Goal: Register for event/course

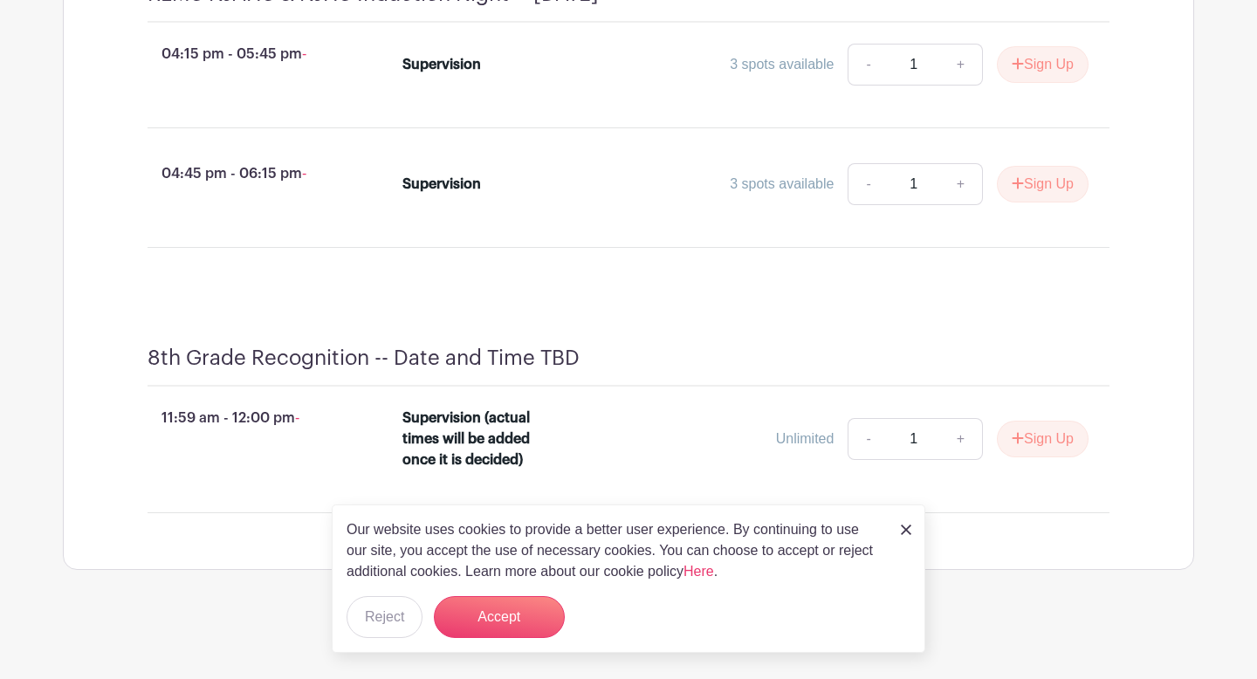
scroll to position [4635, 0]
click at [490, 616] on button "Accept" at bounding box center [499, 617] width 131 height 42
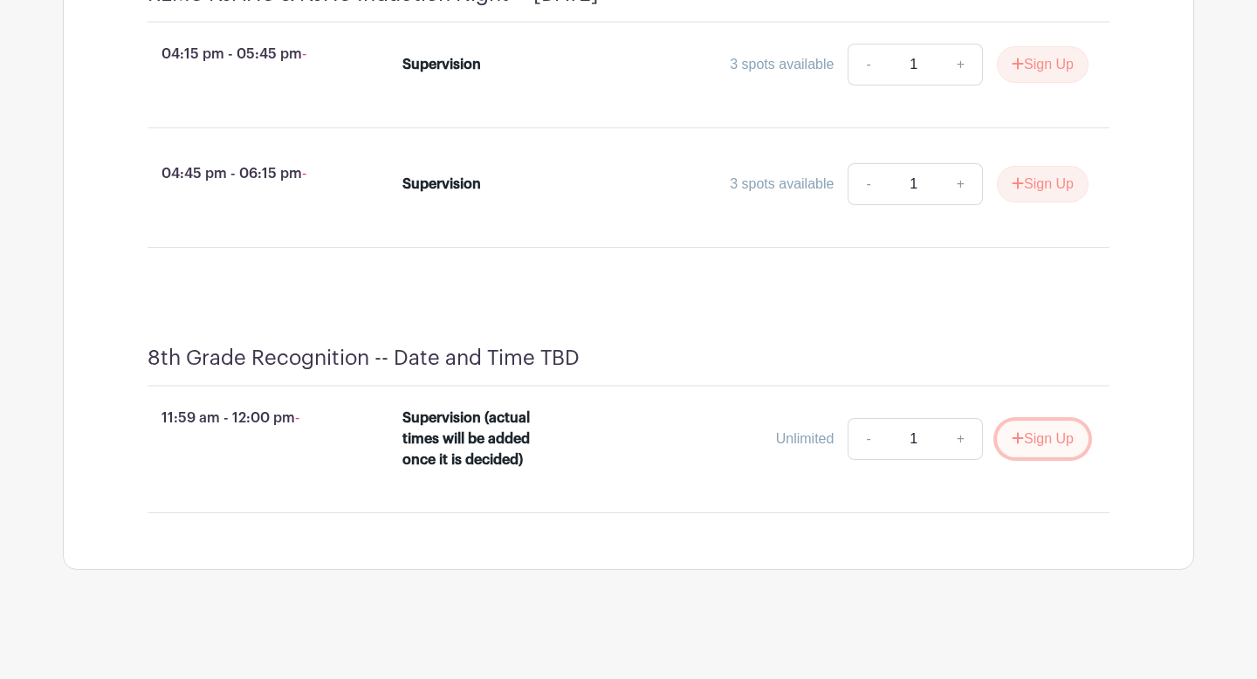
click at [1024, 452] on button "Sign Up" at bounding box center [1043, 439] width 92 height 37
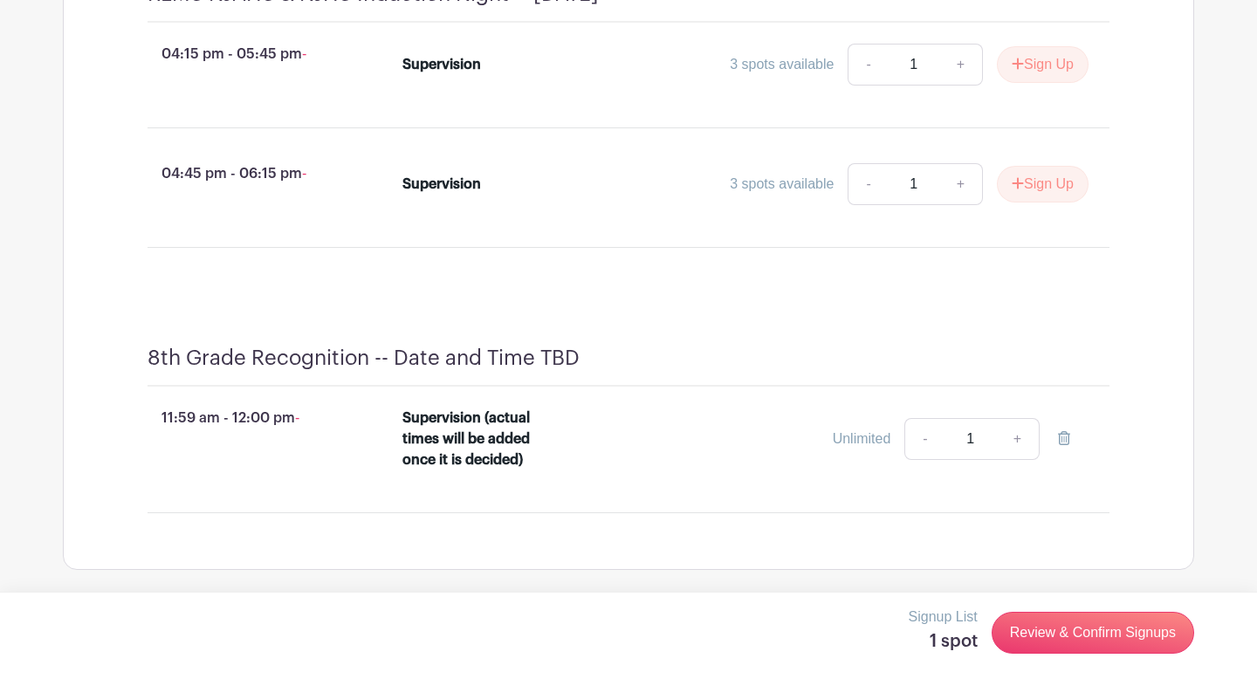
scroll to position [4638, 0]
click at [1057, 635] on link "Review & Confirm Signups" at bounding box center [1093, 633] width 203 height 42
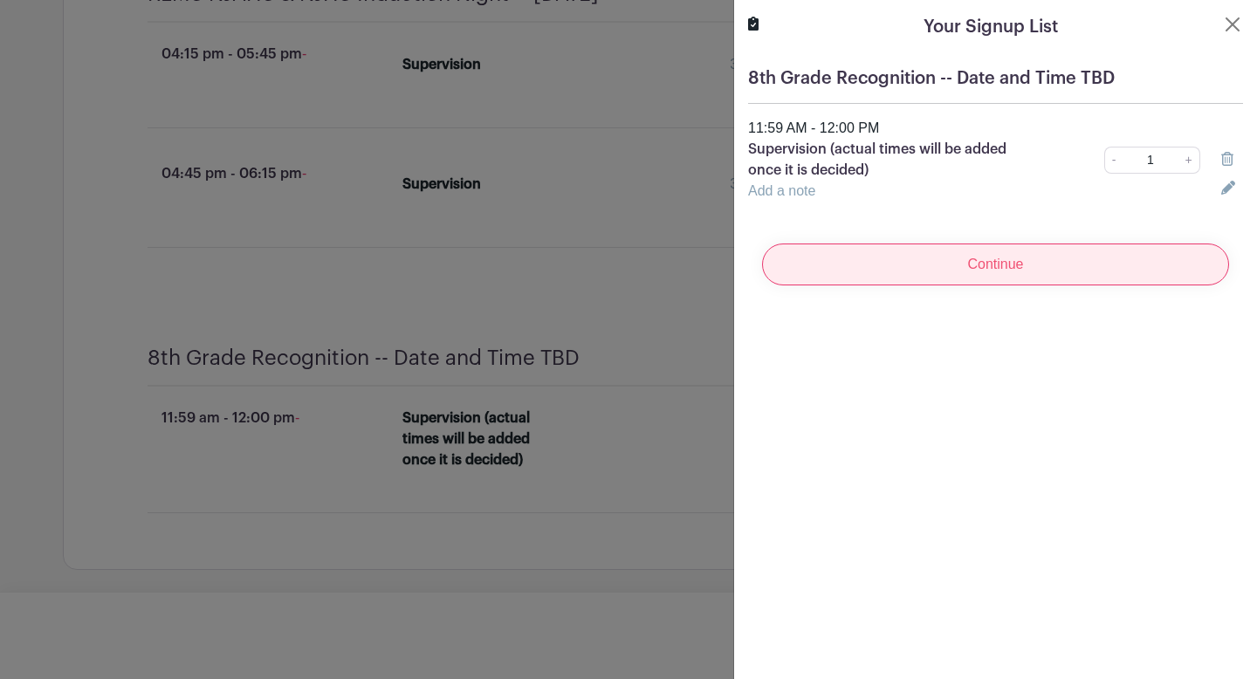
scroll to position [4675, 0]
click at [1006, 267] on input "Continue" at bounding box center [995, 265] width 467 height 42
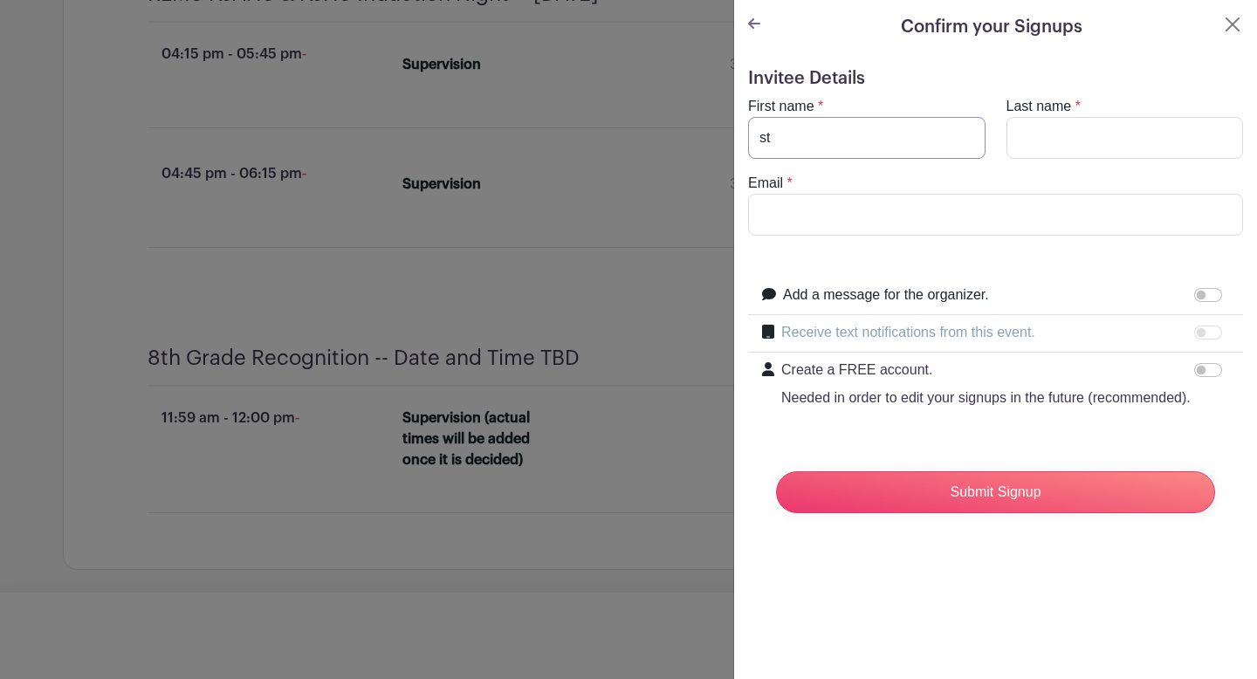
type input "s"
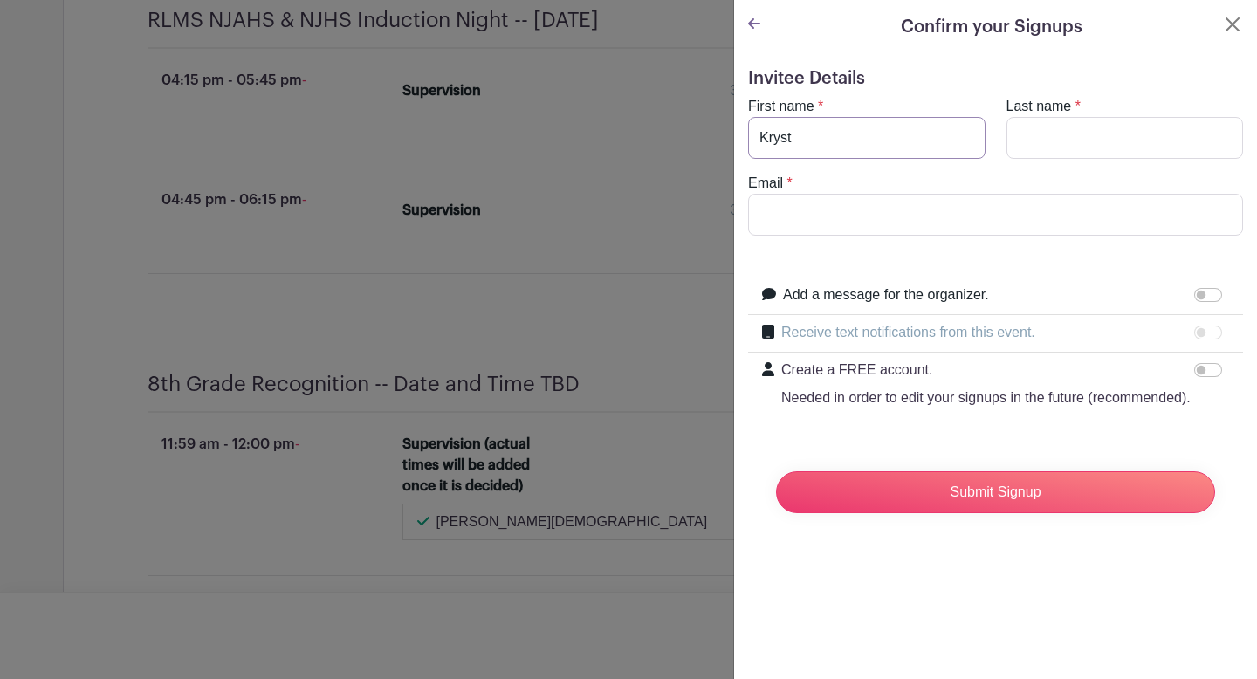
scroll to position [4712, 0]
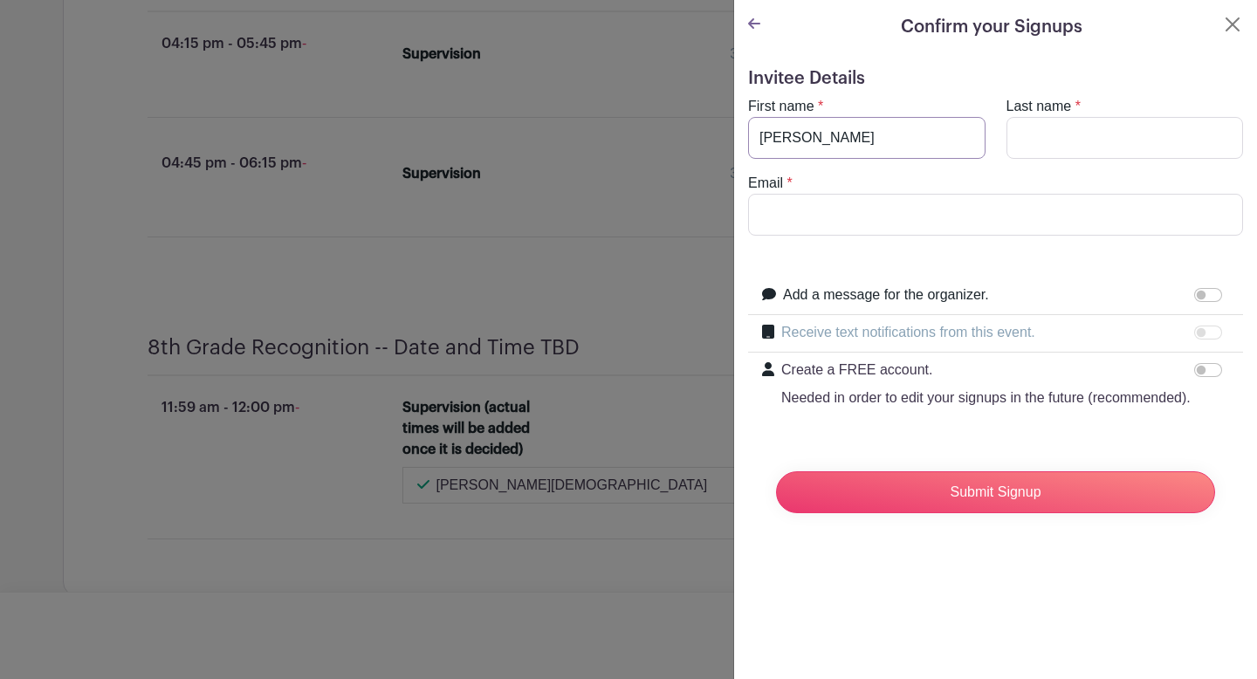
type input "[PERSON_NAME]"
click at [789, 210] on input "Email" at bounding box center [995, 215] width 495 height 42
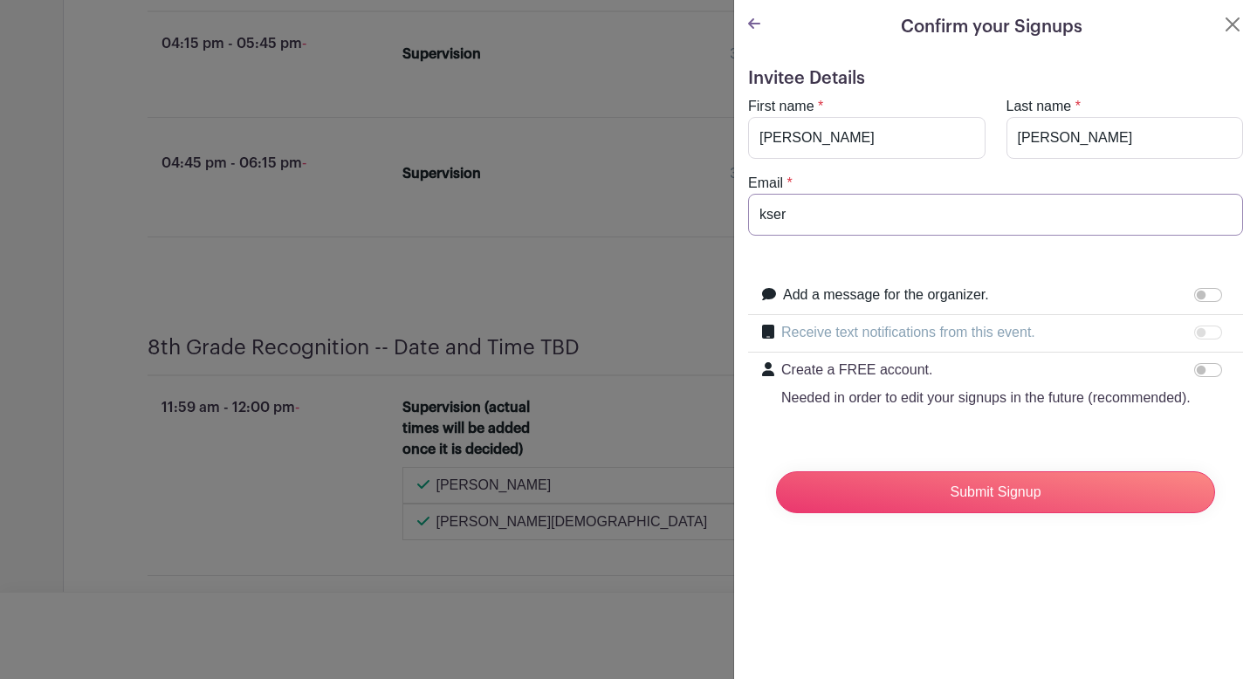
scroll to position [4822, 0]
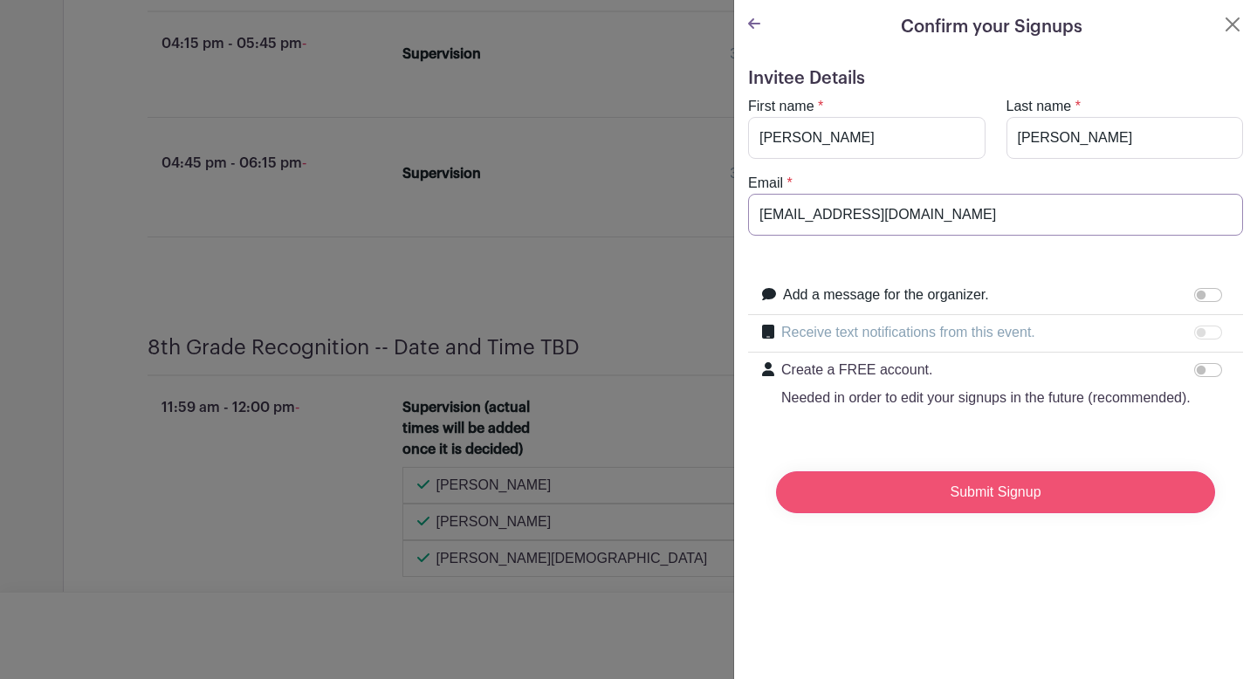
type input "[EMAIL_ADDRESS][DOMAIN_NAME]"
click at [959, 493] on input "Submit Signup" at bounding box center [995, 492] width 439 height 42
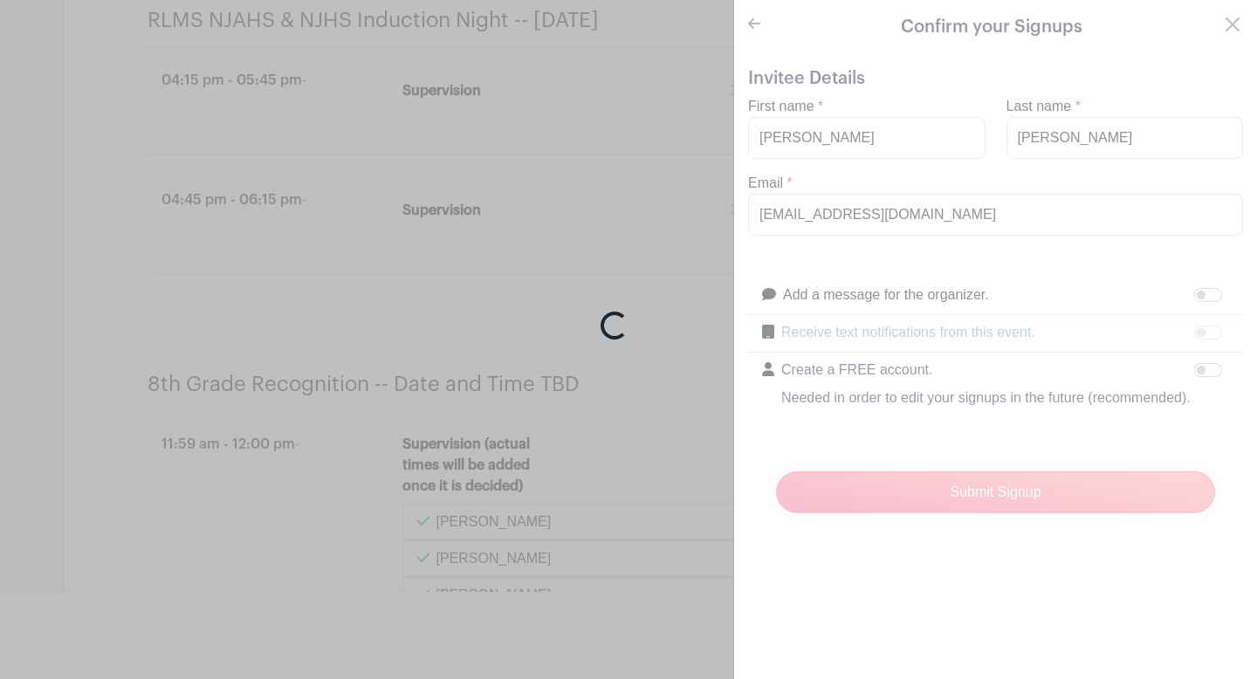
scroll to position [4927, 0]
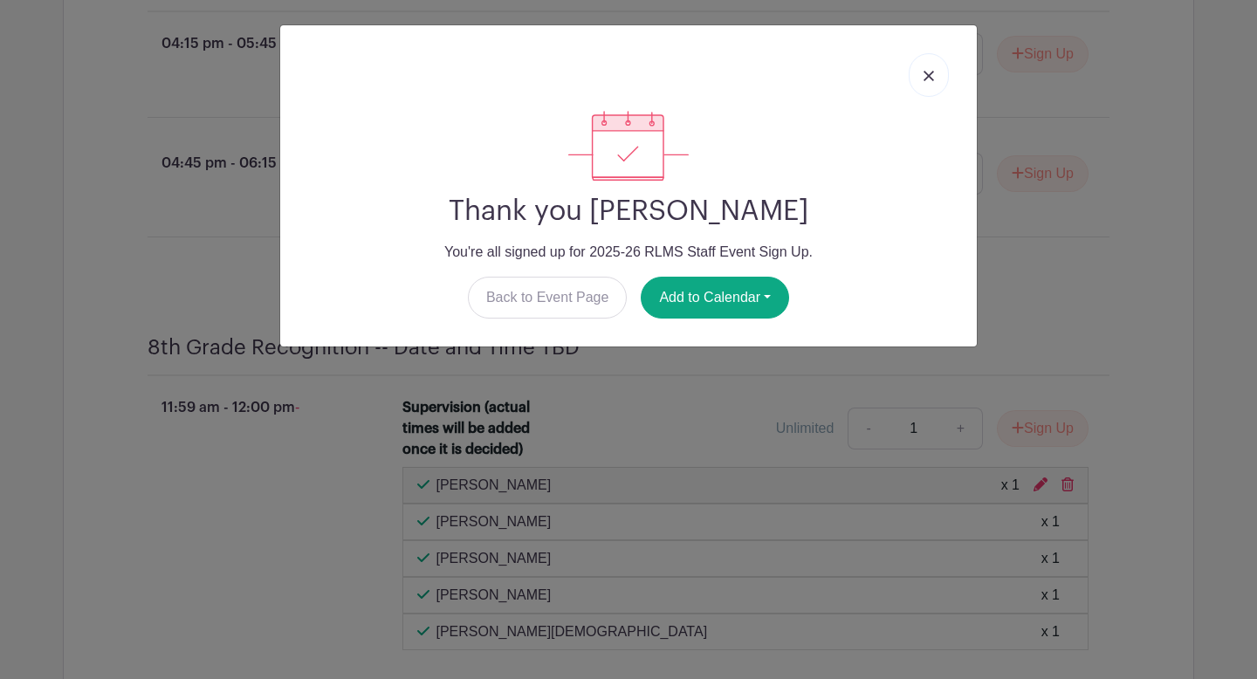
click at [936, 77] on link at bounding box center [929, 75] width 40 height 44
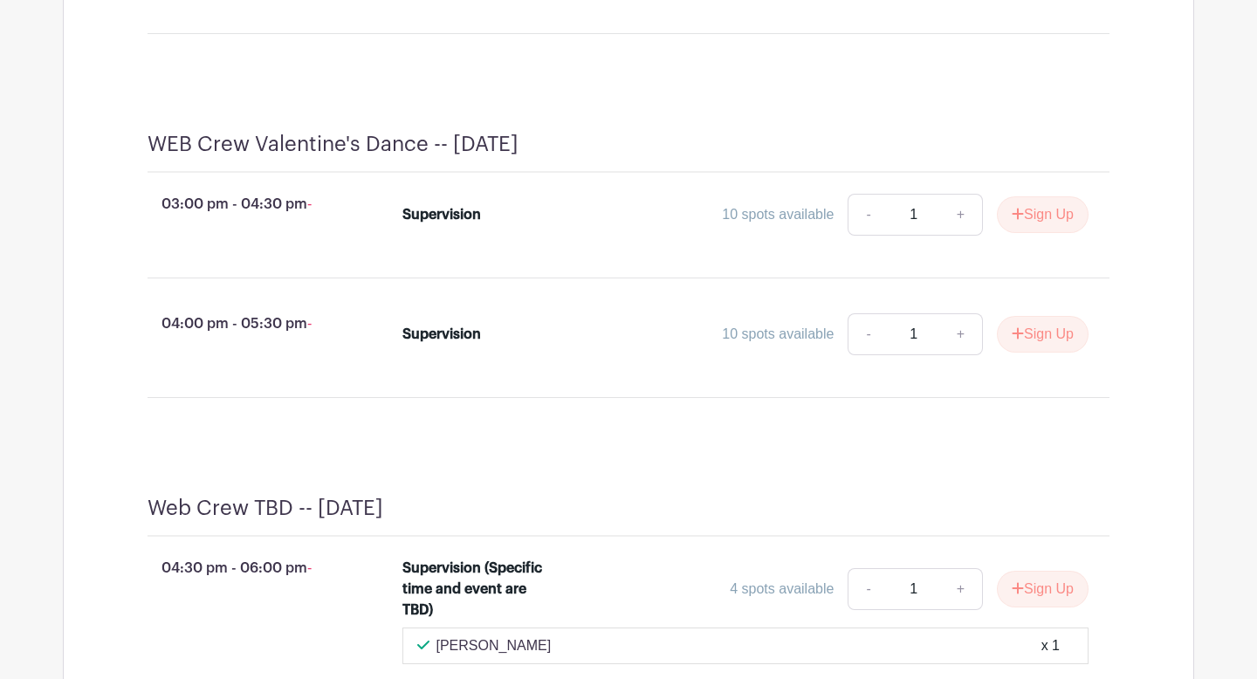
scroll to position [4017, 0]
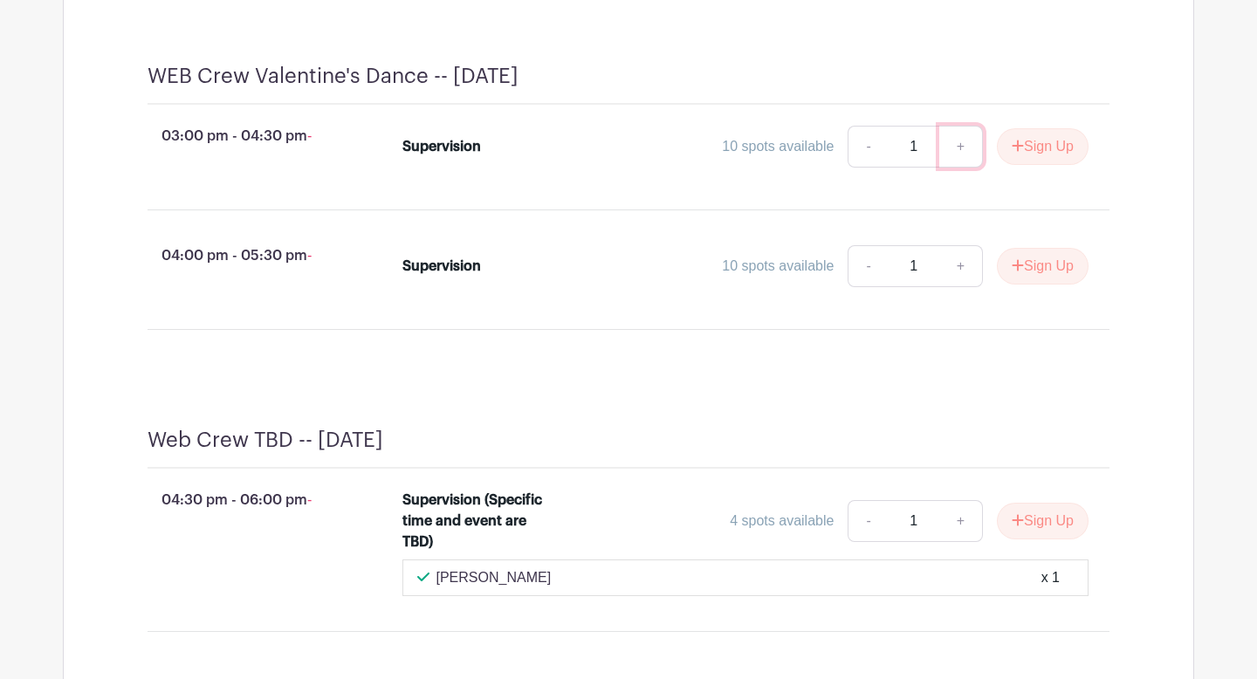
click at [956, 168] on link "+" at bounding box center [961, 147] width 44 height 42
click at [862, 168] on link "-" at bounding box center [868, 147] width 40 height 42
type input "1"
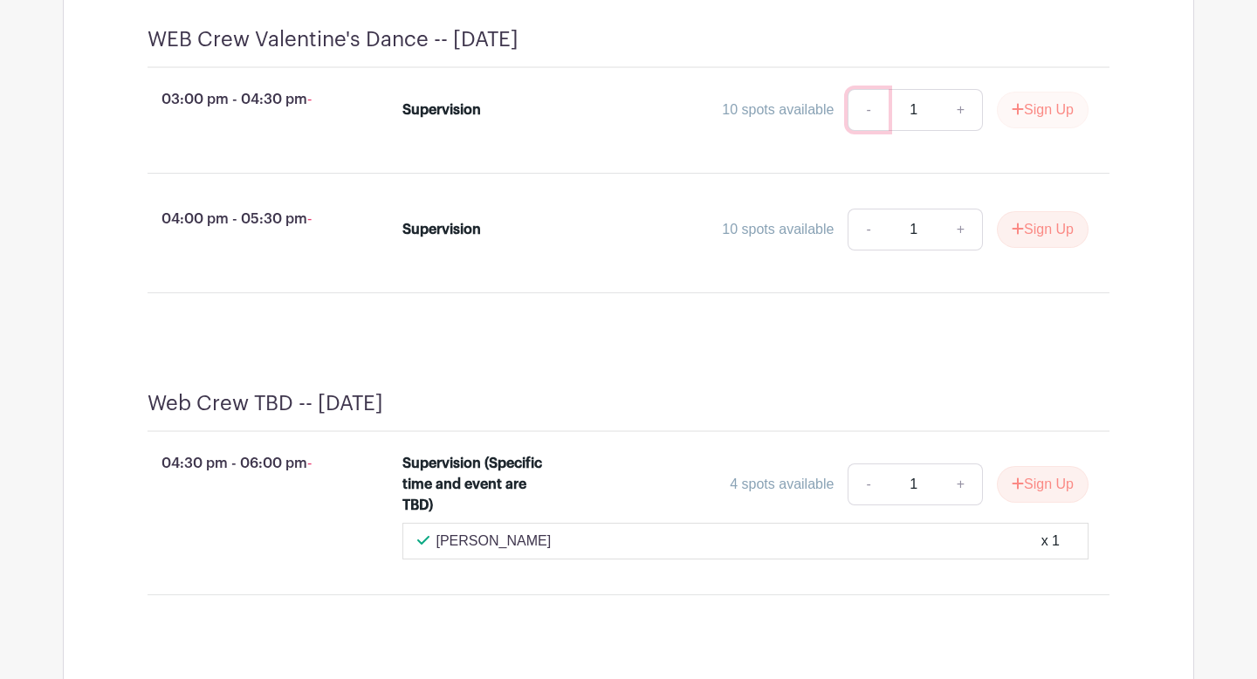
scroll to position [4048, 0]
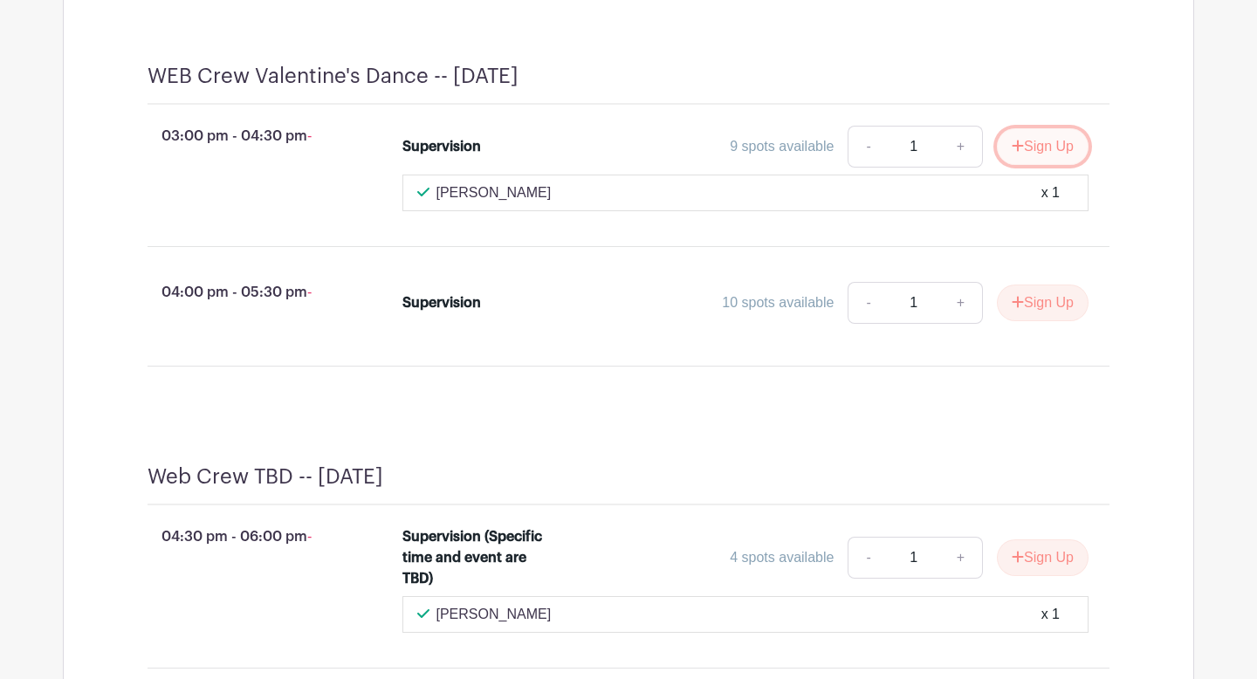
click at [1042, 165] on button "Sign Up" at bounding box center [1043, 146] width 92 height 37
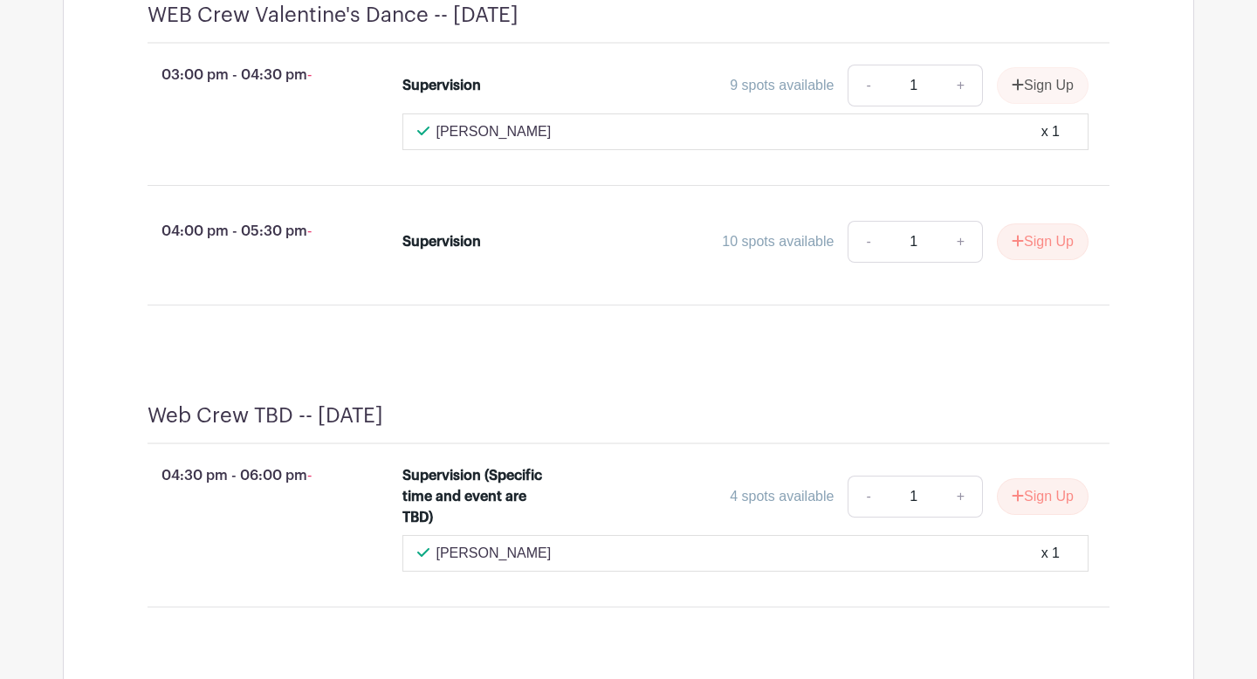
scroll to position [4219, 0]
click at [966, 107] on link "+" at bounding box center [961, 86] width 44 height 42
type input "2"
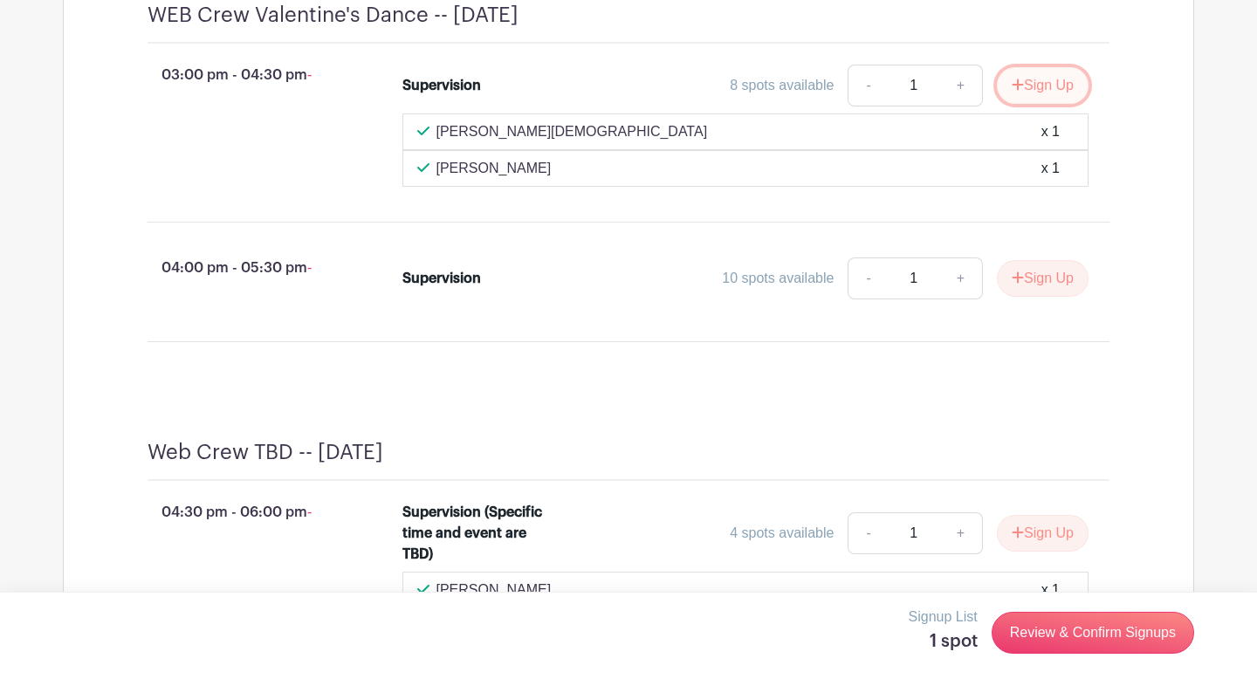
click at [1023, 104] on button "Sign Up" at bounding box center [1043, 85] width 92 height 37
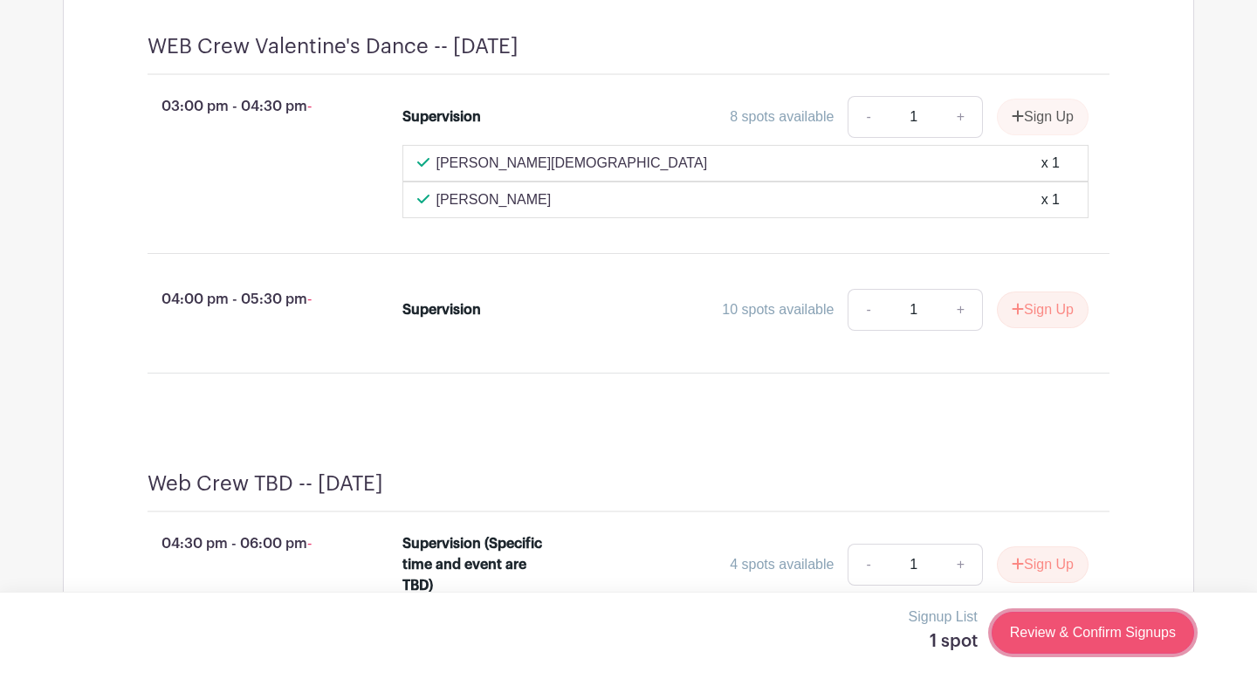
scroll to position [4251, 0]
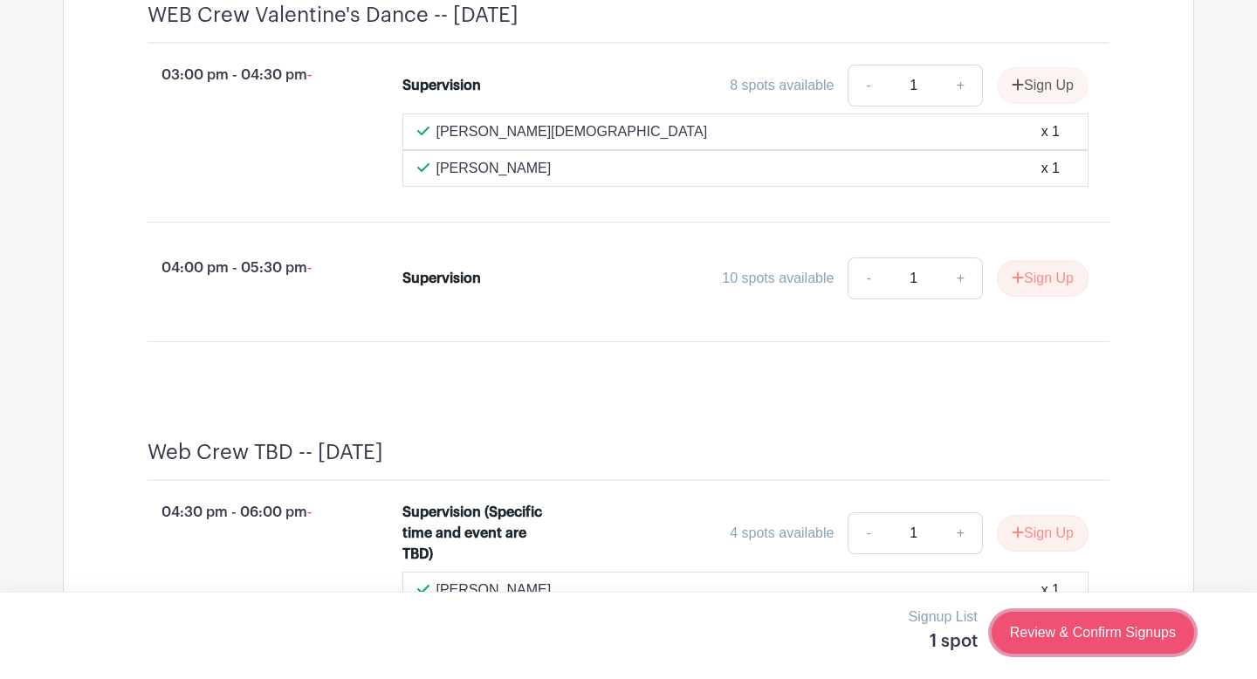
click at [1056, 639] on link "Review & Confirm Signups" at bounding box center [1093, 633] width 203 height 42
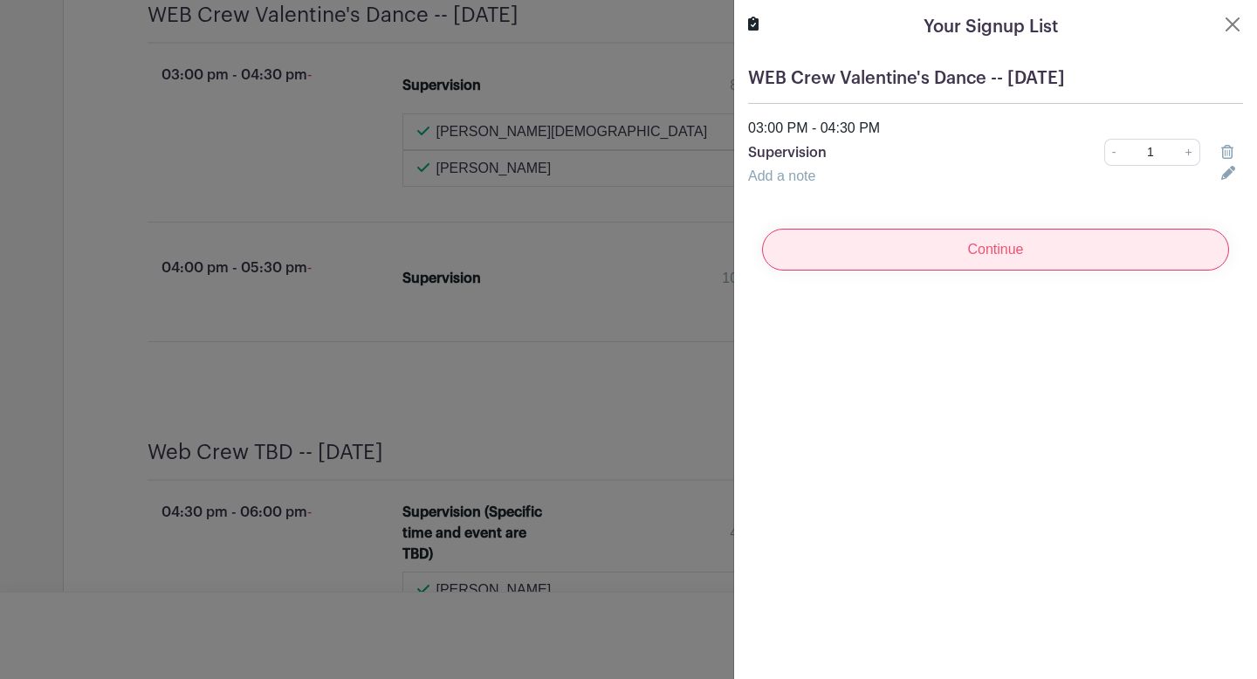
click at [975, 264] on input "Continue" at bounding box center [995, 250] width 467 height 42
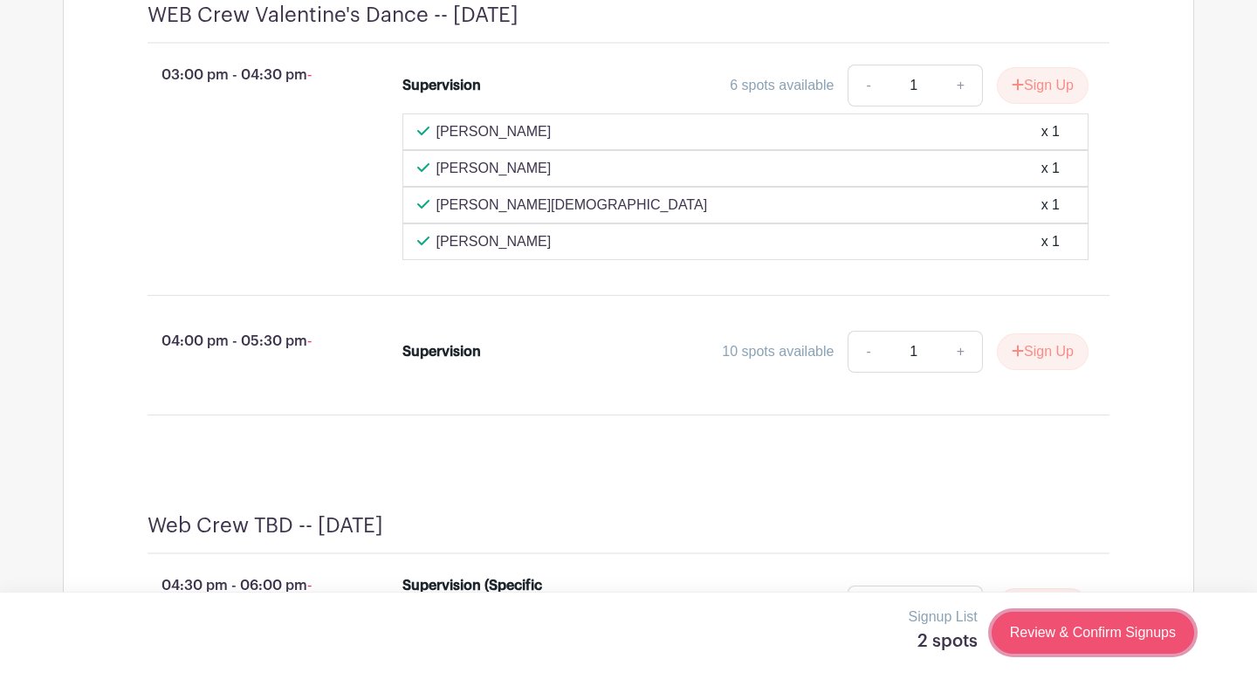
click at [1055, 647] on link "Review & Confirm Signups" at bounding box center [1093, 633] width 203 height 42
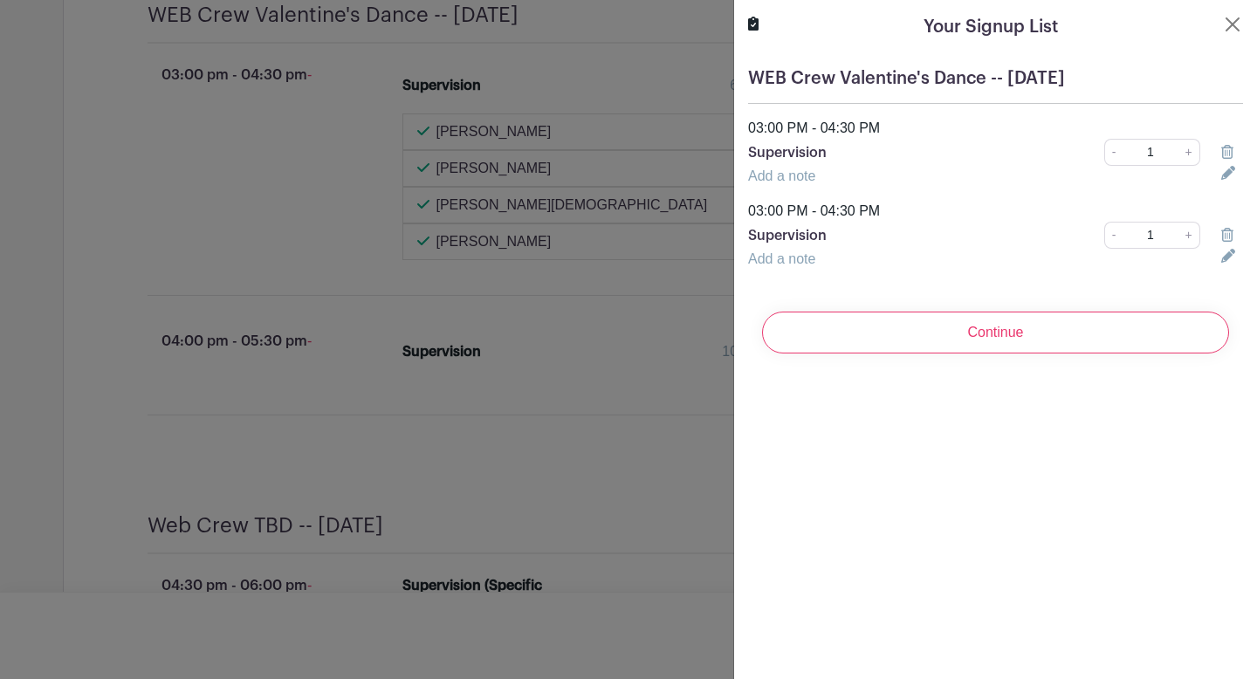
click at [1224, 233] on icon at bounding box center [1227, 235] width 12 height 14
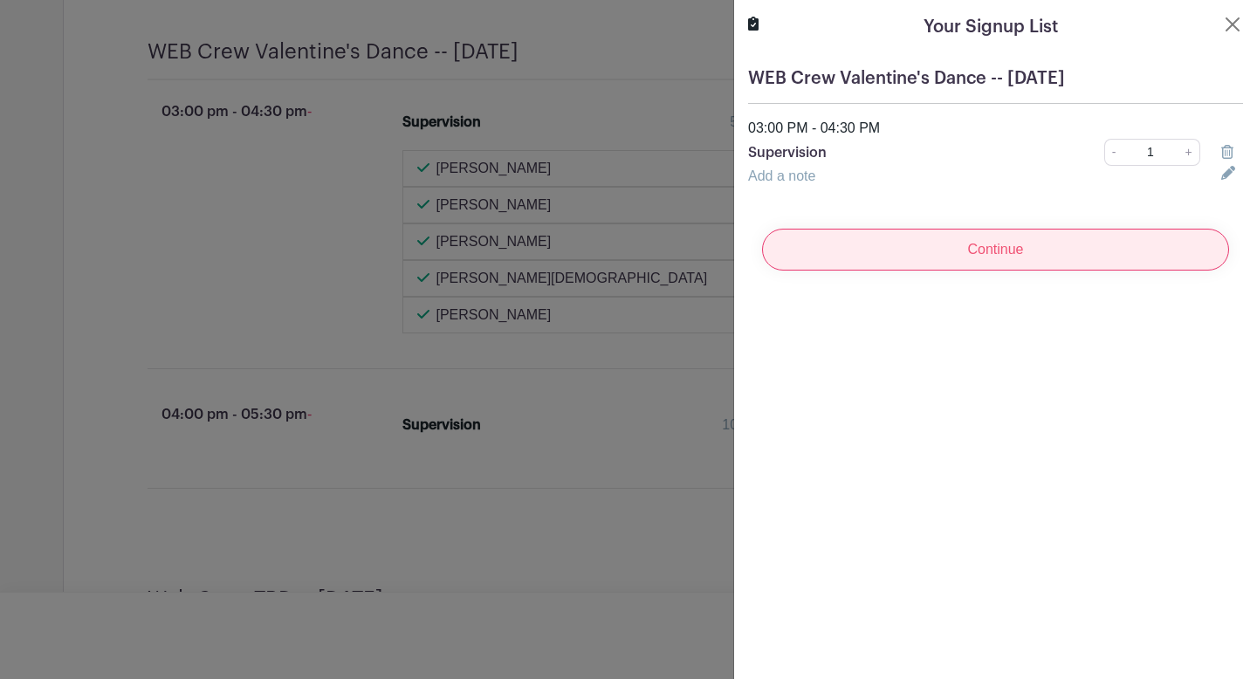
scroll to position [4324, 0]
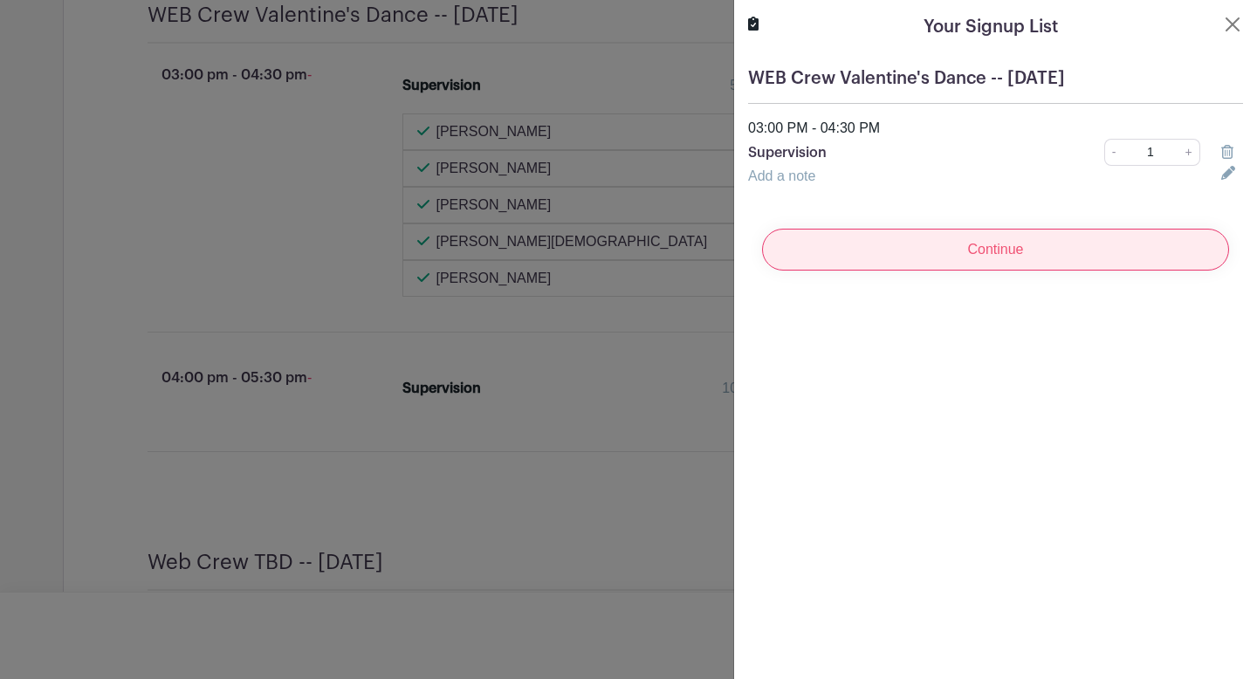
click at [1026, 259] on input "Continue" at bounding box center [995, 250] width 467 height 42
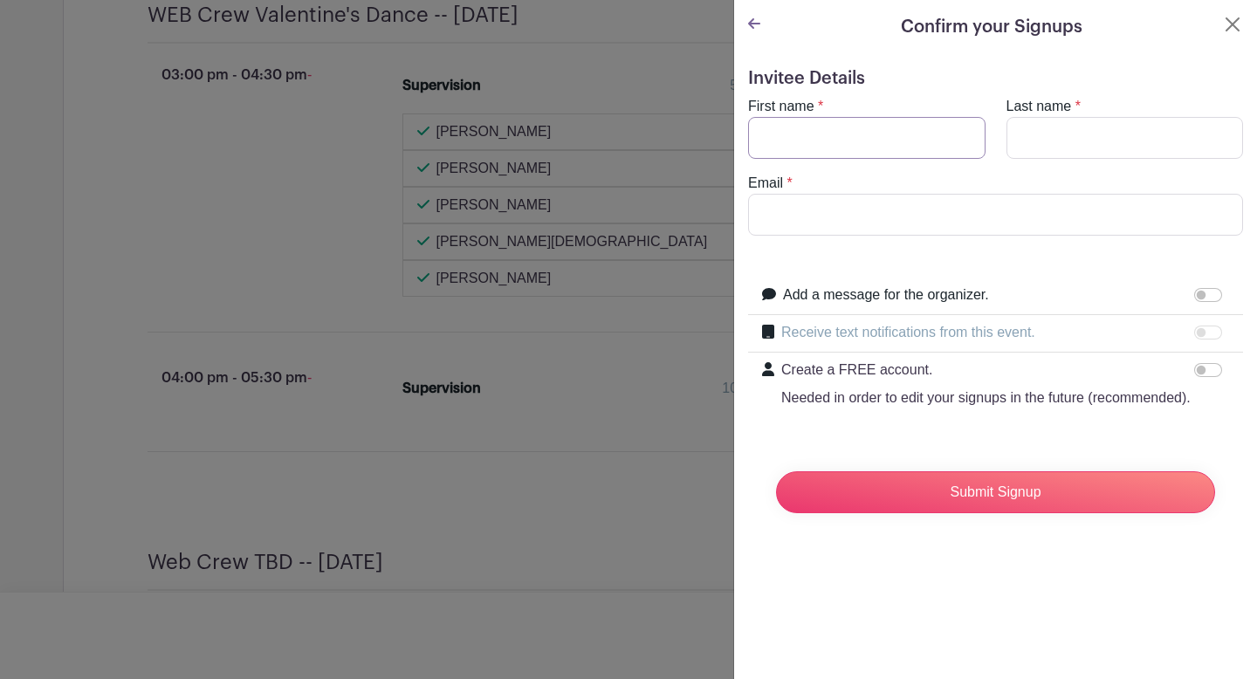
click at [831, 150] on input "First name" at bounding box center [866, 138] width 237 height 42
type input "[PERSON_NAME]"
click at [1062, 120] on input "Last name" at bounding box center [1125, 138] width 237 height 42
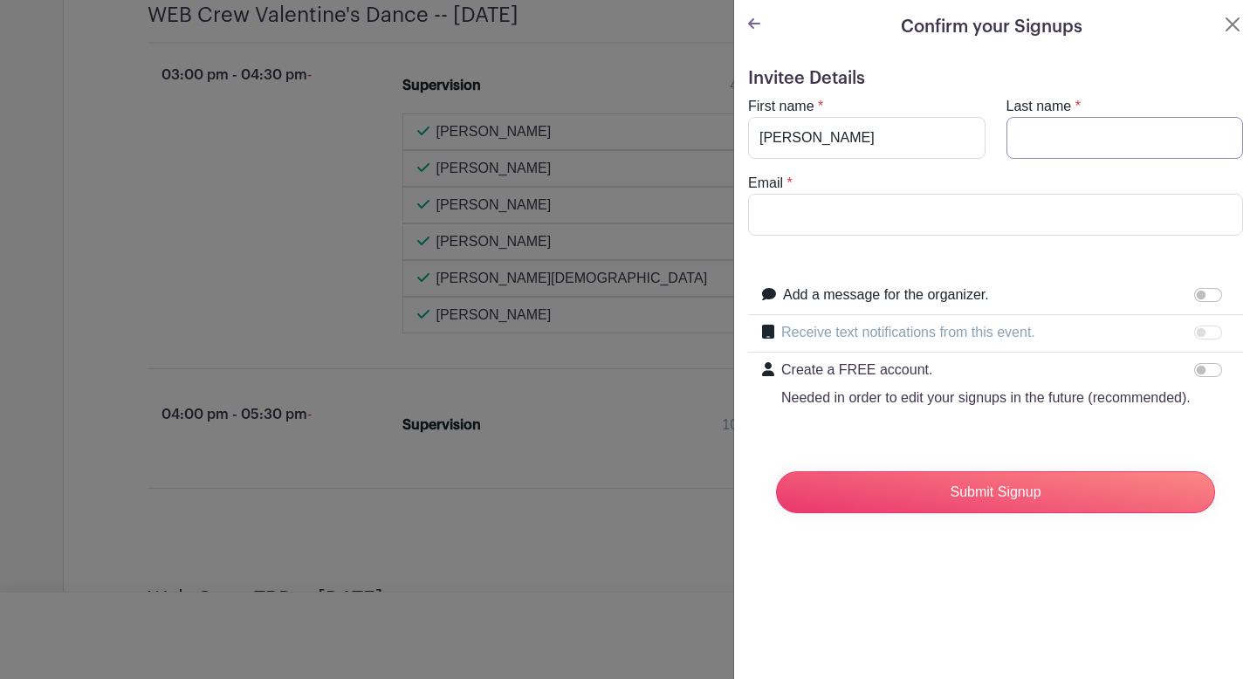
type input "[PERSON_NAME]"
click at [989, 199] on input "Email" at bounding box center [995, 215] width 495 height 42
type input "[EMAIL_ADDRESS][DOMAIN_NAME]"
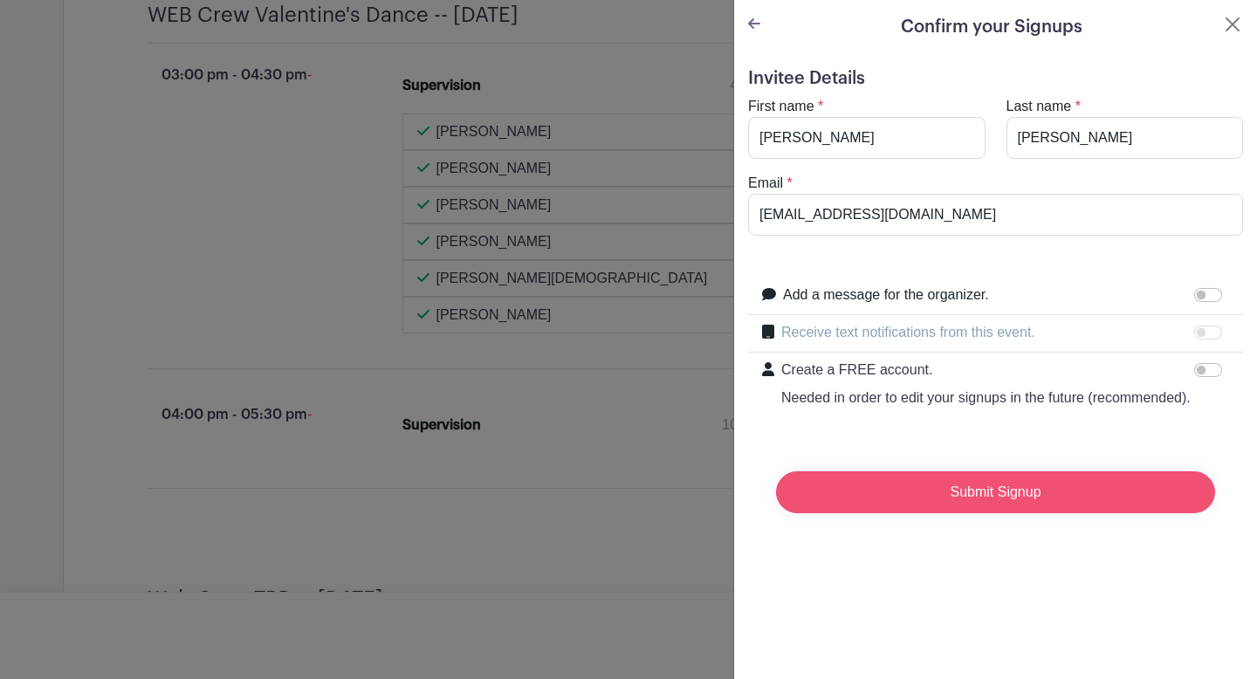
click at [992, 495] on input "Submit Signup" at bounding box center [995, 492] width 439 height 42
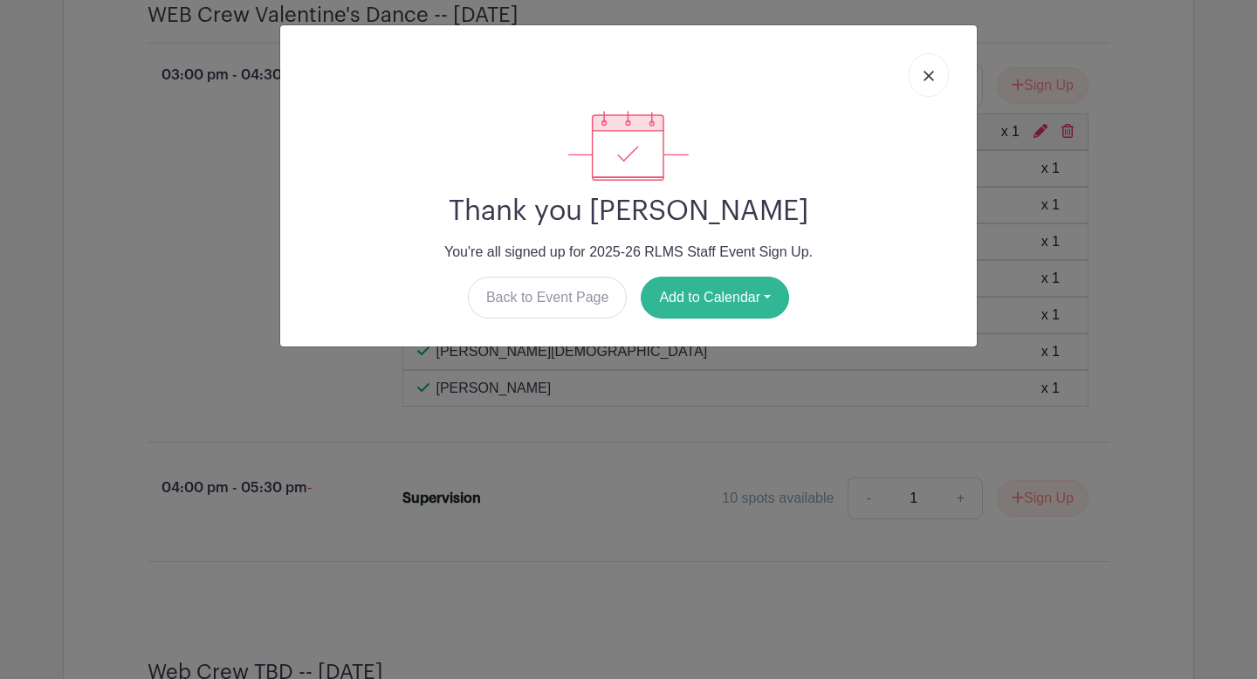
scroll to position [4434, 0]
click at [737, 294] on button "Add to Calendar" at bounding box center [715, 298] width 148 height 42
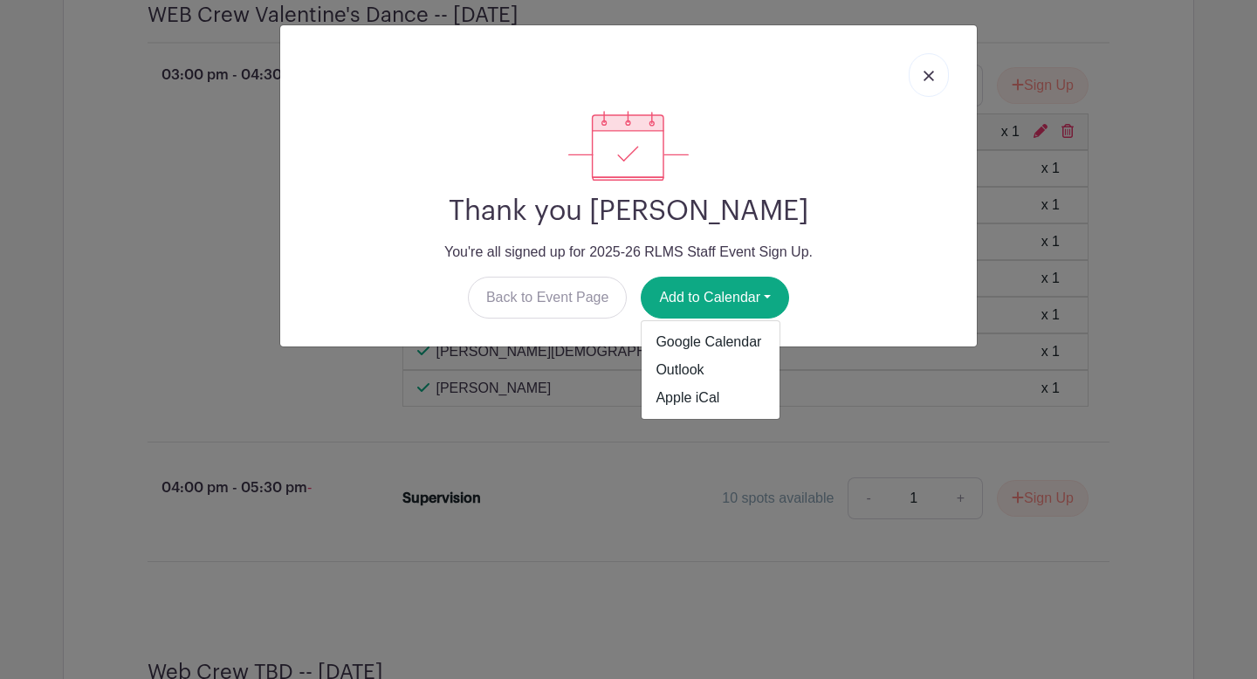
click at [931, 77] on img at bounding box center [929, 76] width 10 height 10
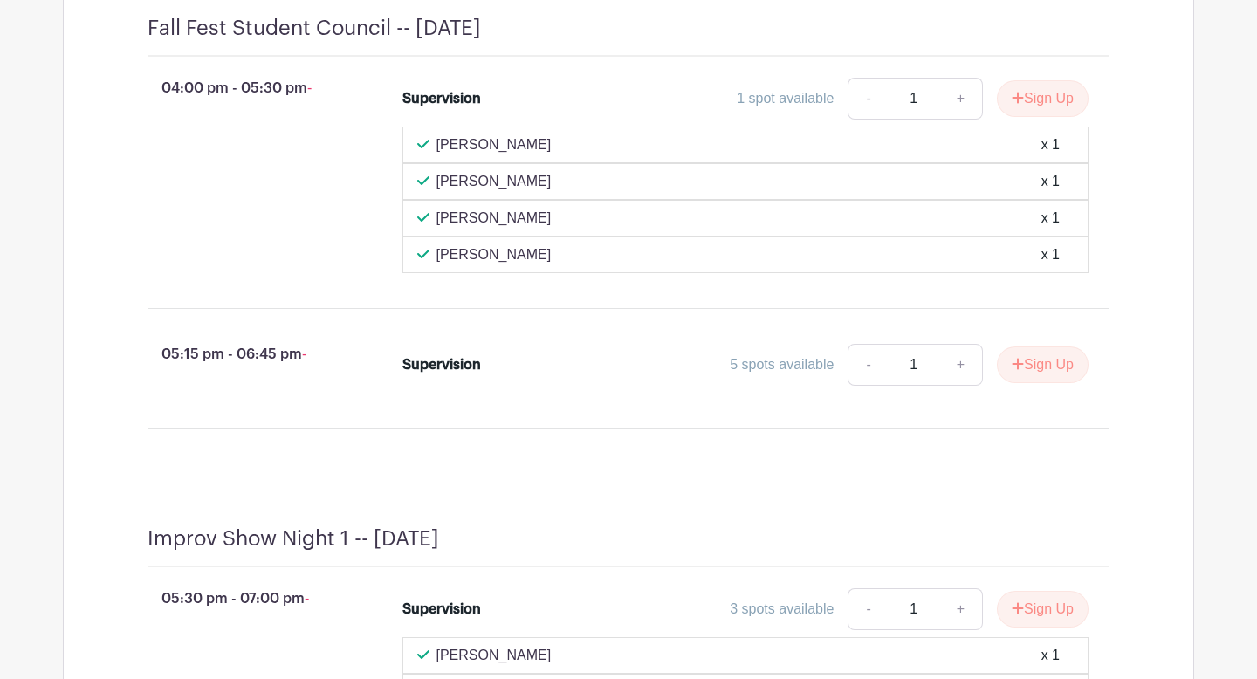
scroll to position [2838, 0]
